Goal: Task Accomplishment & Management: Use online tool/utility

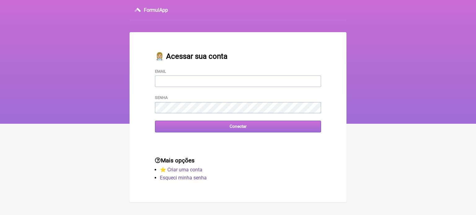
type input "[EMAIL_ADDRESS][DOMAIN_NAME]"
click at [170, 129] on input "Conectar" at bounding box center [238, 126] width 166 height 11
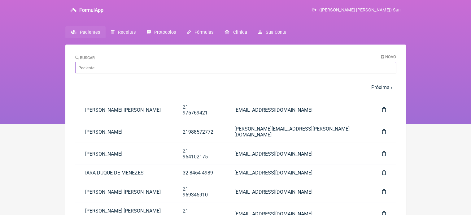
click at [144, 66] on input "Buscar" at bounding box center [235, 67] width 321 height 11
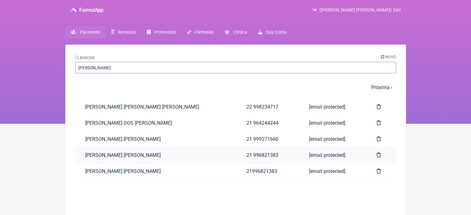
type input "LEANDRO"
click at [114, 158] on link "[PERSON_NAME]" at bounding box center [156, 155] width 162 height 16
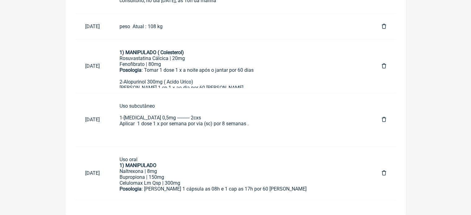
scroll to position [273, 0]
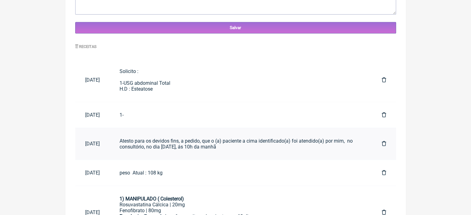
click at [197, 142] on div "Atesto para os devidos fins, a pedido, que o (a) paciente a cima identificado(a…" at bounding box center [241, 144] width 242 height 12
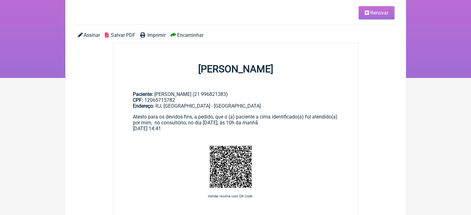
scroll to position [10, 0]
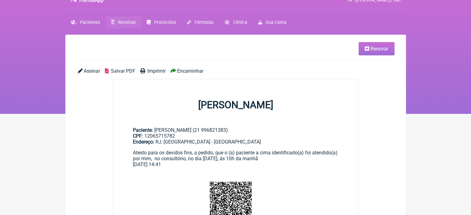
click at [373, 47] on span "Renovar" at bounding box center [379, 49] width 18 height 6
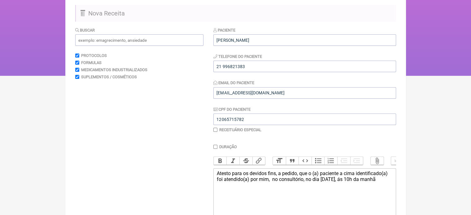
scroll to position [48, 0]
click at [214, 146] on input "Duração" at bounding box center [215, 147] width 4 height 4
checkbox input "true"
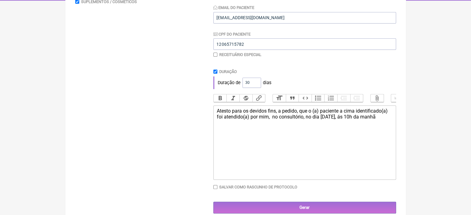
scroll to position [136, 0]
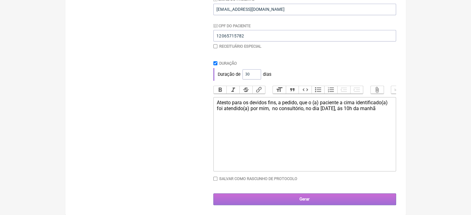
click at [320, 203] on input "Gerar" at bounding box center [304, 199] width 183 height 11
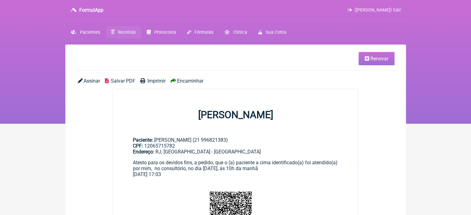
click at [186, 83] on span "Encaminhar" at bounding box center [190, 81] width 26 height 6
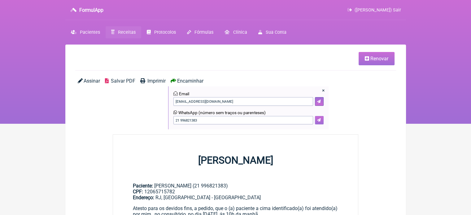
click at [317, 120] on icon at bounding box center [319, 120] width 4 height 4
